Goal: Information Seeking & Learning: Check status

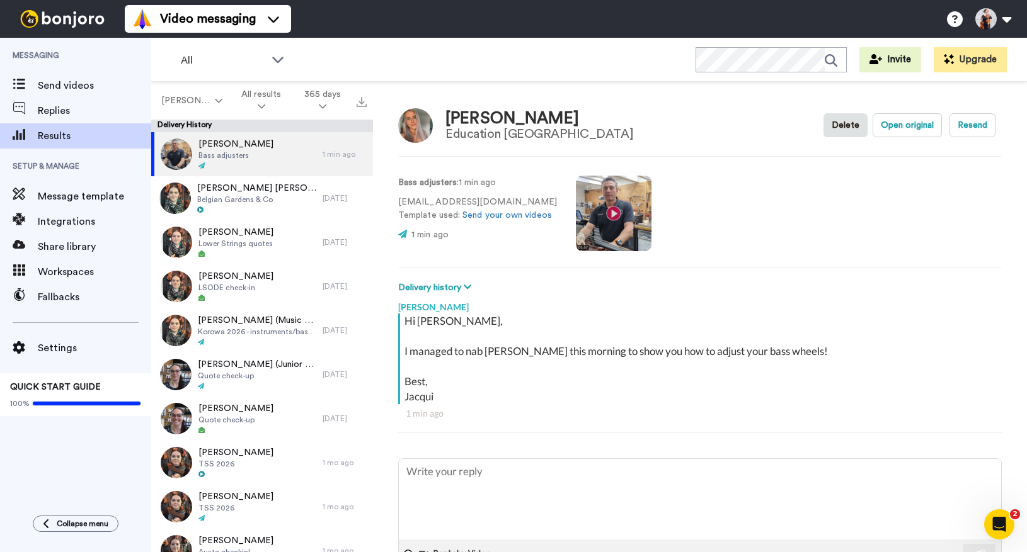
click at [631, 219] on video at bounding box center [614, 214] width 76 height 76
click at [879, 123] on button "Open original" at bounding box center [906, 125] width 69 height 24
type textarea "x"
click at [53, 252] on span "Share library" at bounding box center [94, 246] width 113 height 15
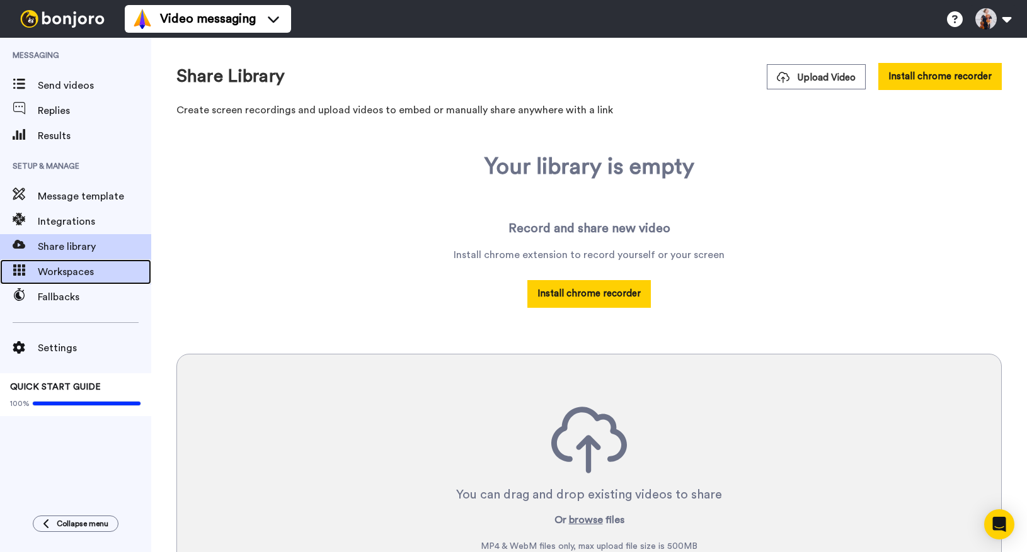
click at [65, 276] on span "Workspaces" at bounding box center [94, 272] width 113 height 15
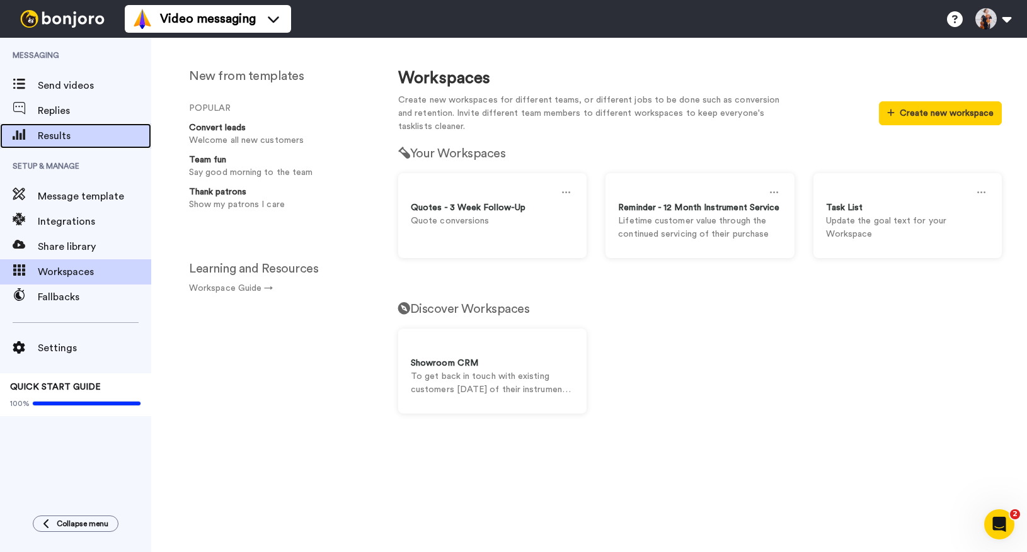
click at [73, 131] on span "Results" at bounding box center [94, 136] width 113 height 15
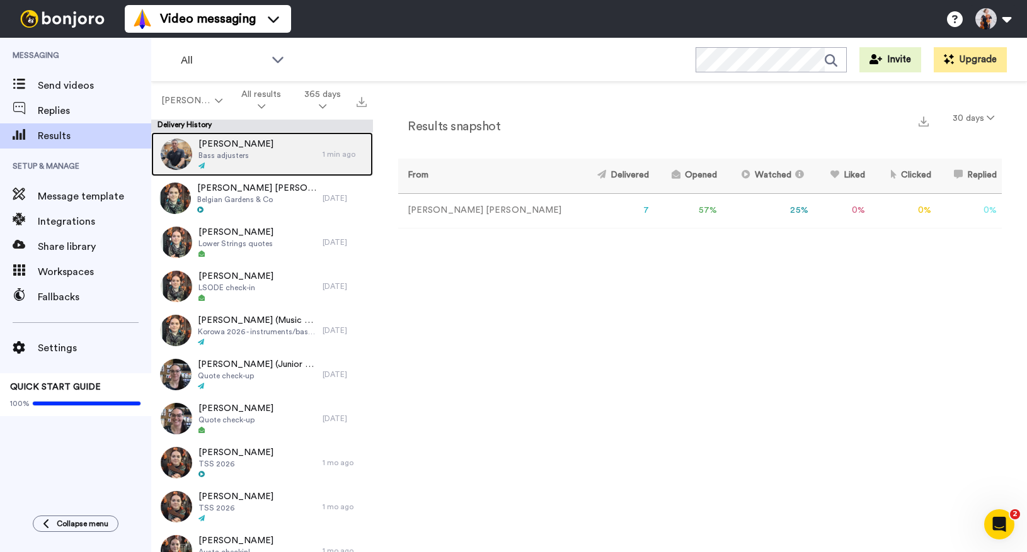
click at [261, 167] on div "Chloe McLean Bass adjusters" at bounding box center [236, 154] width 171 height 44
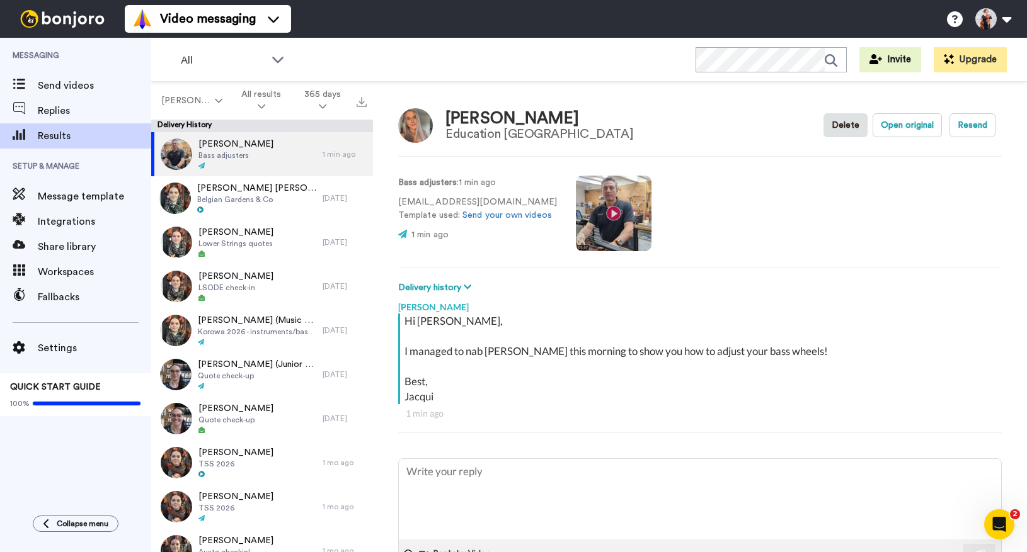
click at [618, 235] on video at bounding box center [614, 214] width 76 height 76
click at [614, 203] on video at bounding box center [614, 214] width 76 height 76
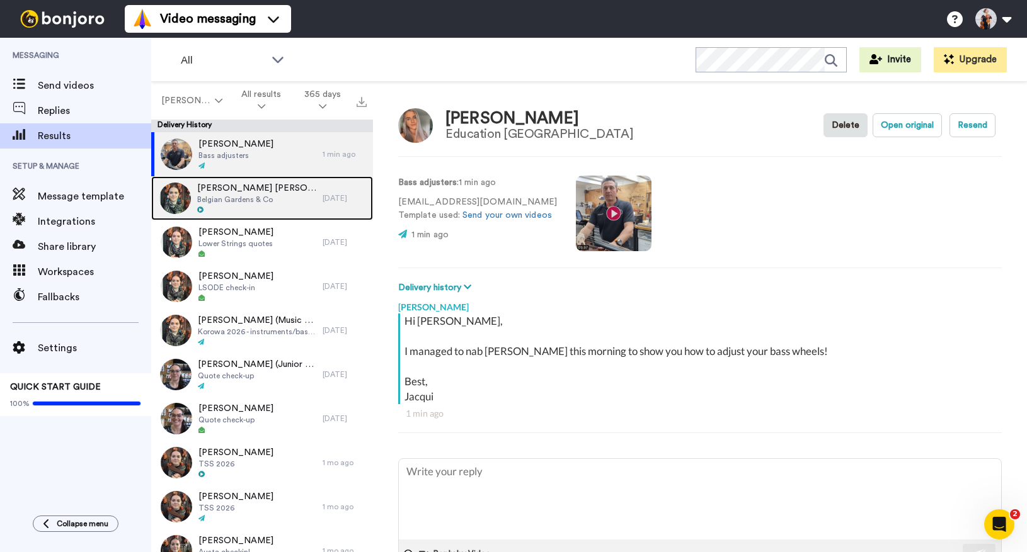
click at [276, 212] on div at bounding box center [256, 210] width 119 height 9
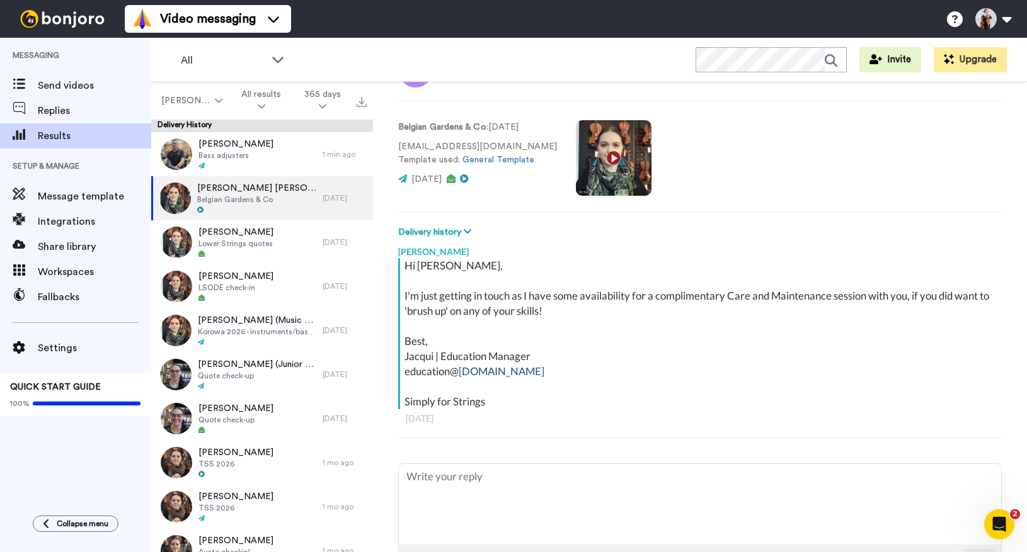
scroll to position [139, 0]
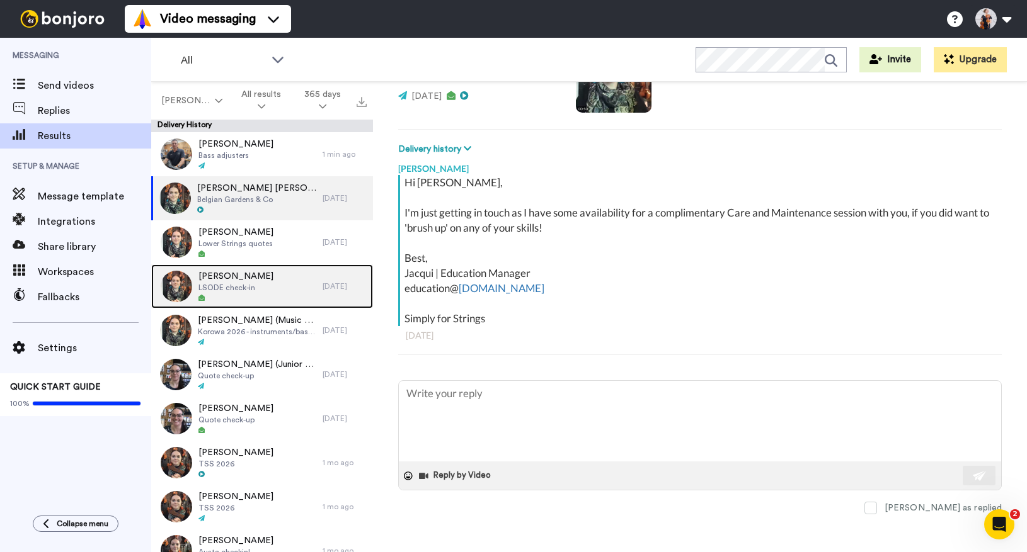
click at [226, 286] on span "LSODE check-in" at bounding box center [235, 288] width 75 height 10
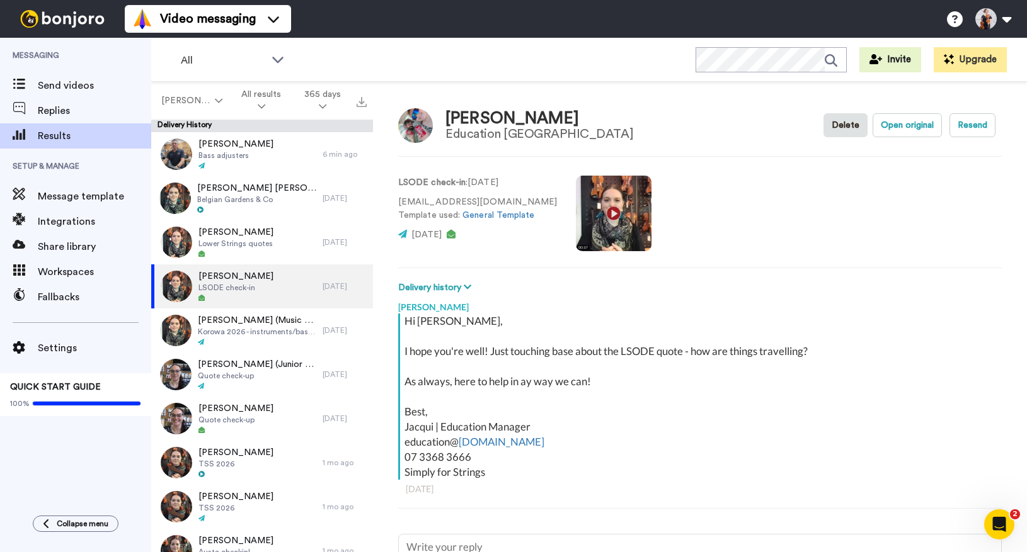
type textarea "x"
